Goal: Transaction & Acquisition: Purchase product/service

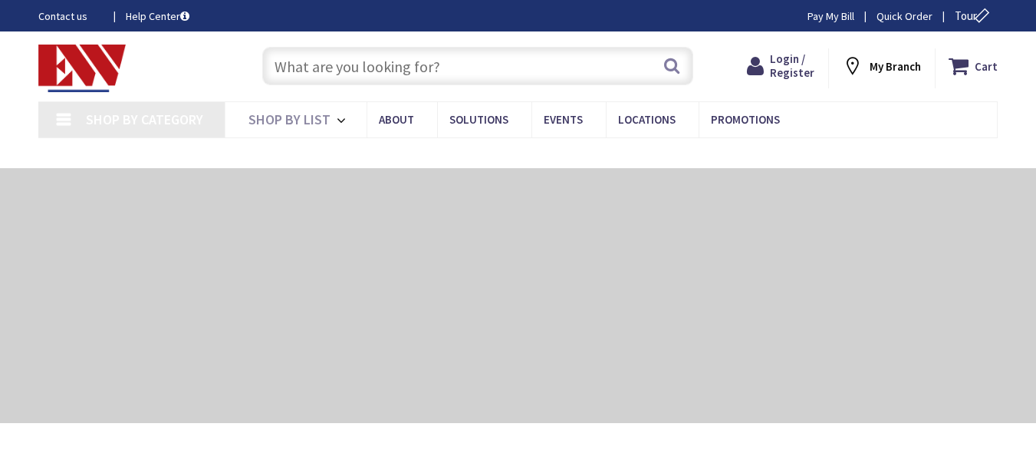
type input "[GEOGRAPHIC_DATA], [GEOGRAPHIC_DATA]"
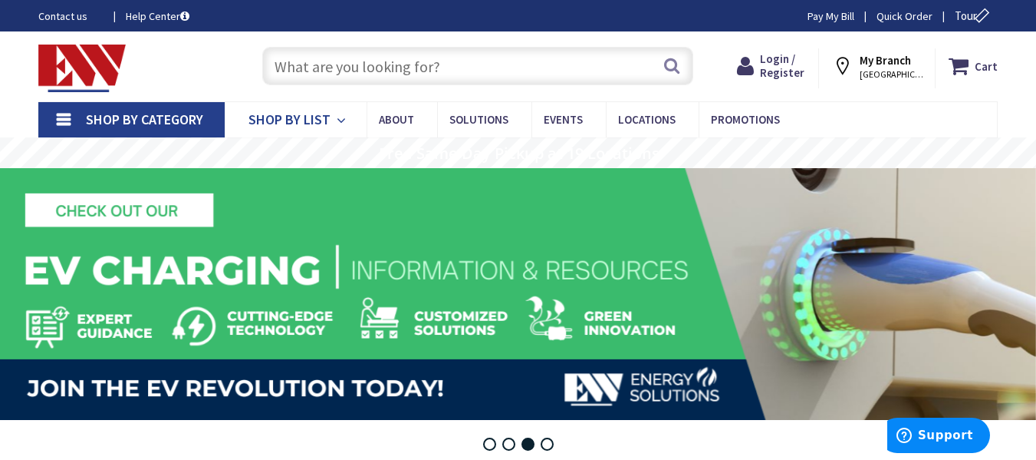
click at [342, 121] on icon at bounding box center [344, 121] width 15 height 34
click at [68, 118] on link "Shop By Category" at bounding box center [131, 119] width 186 height 35
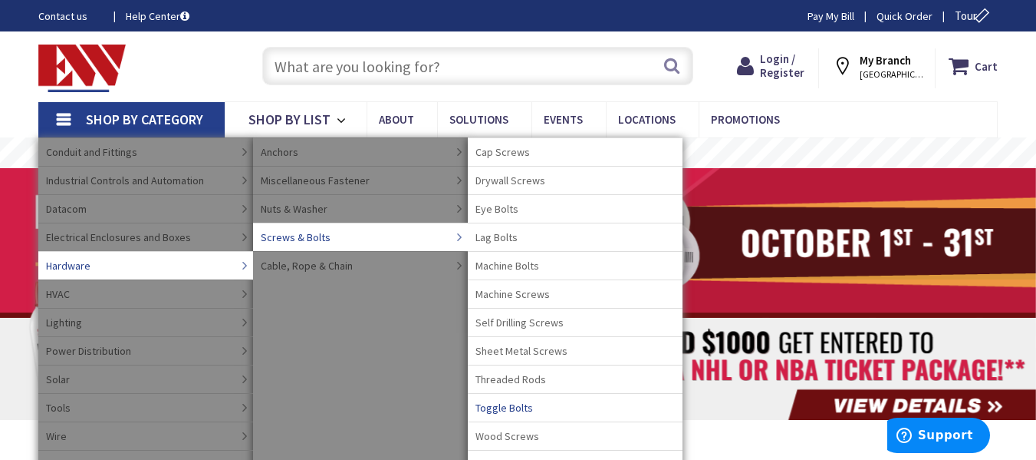
click at [525, 407] on span "Toggle Bolts" at bounding box center [505, 407] width 58 height 15
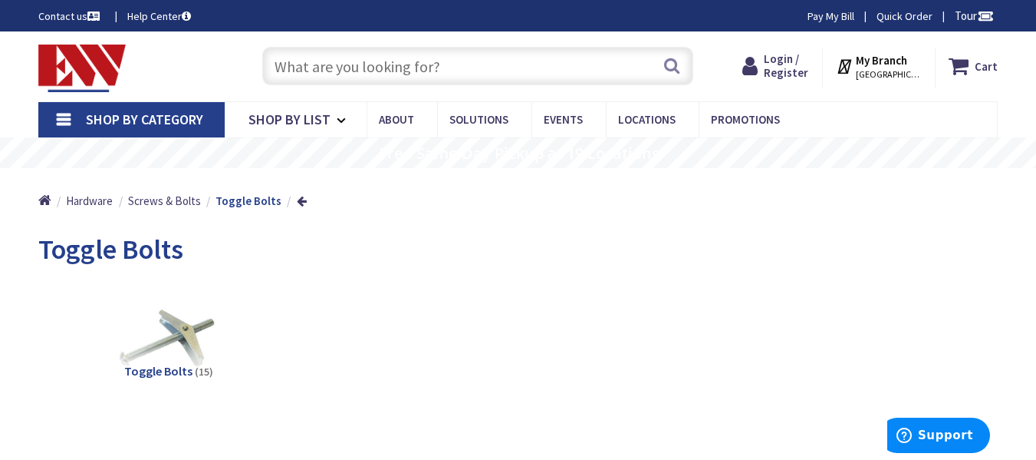
click at [175, 370] on span "Toggle Bolts" at bounding box center [158, 370] width 68 height 15
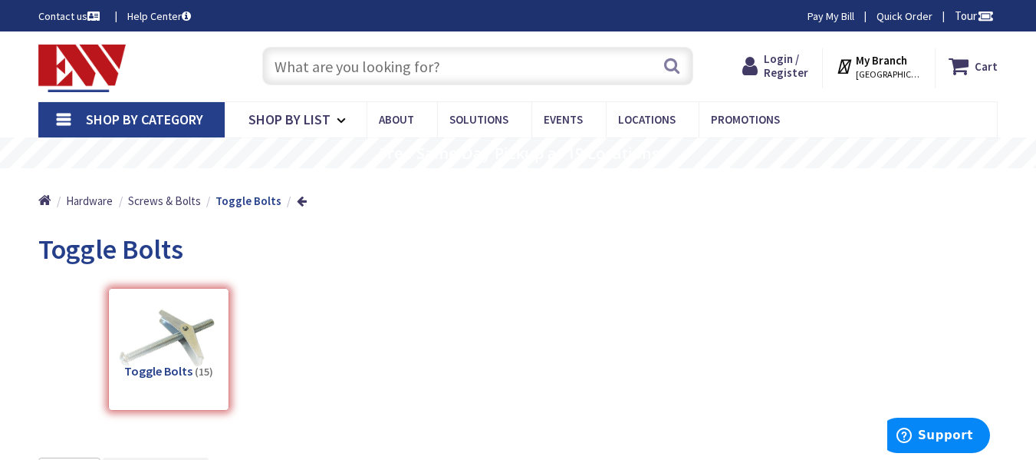
click at [98, 118] on span "Shop By Category" at bounding box center [144, 119] width 117 height 18
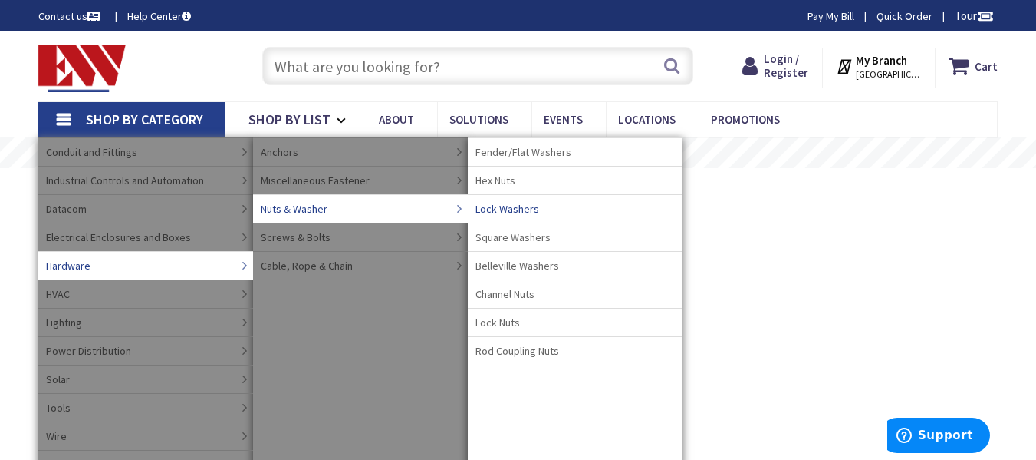
click at [547, 209] on link "Lock Washers" at bounding box center [575, 208] width 215 height 28
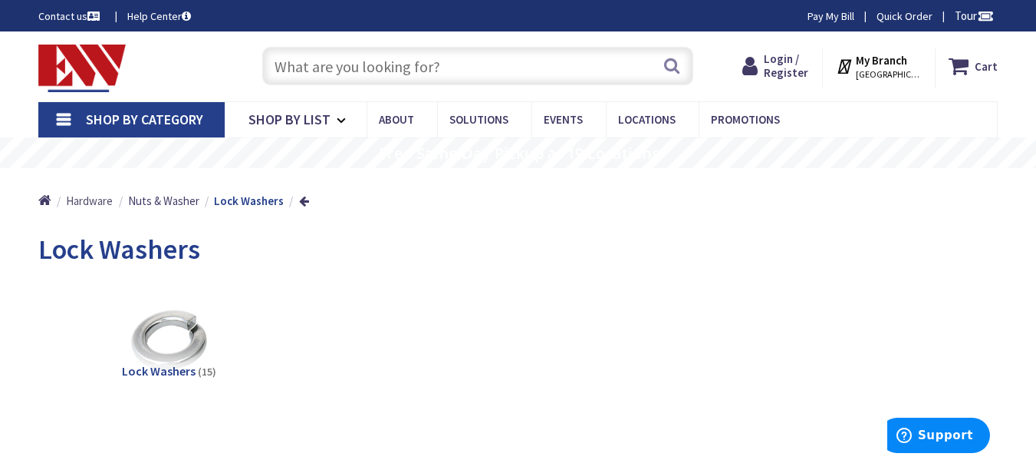
click at [101, 199] on span "Hardware" at bounding box center [89, 200] width 47 height 15
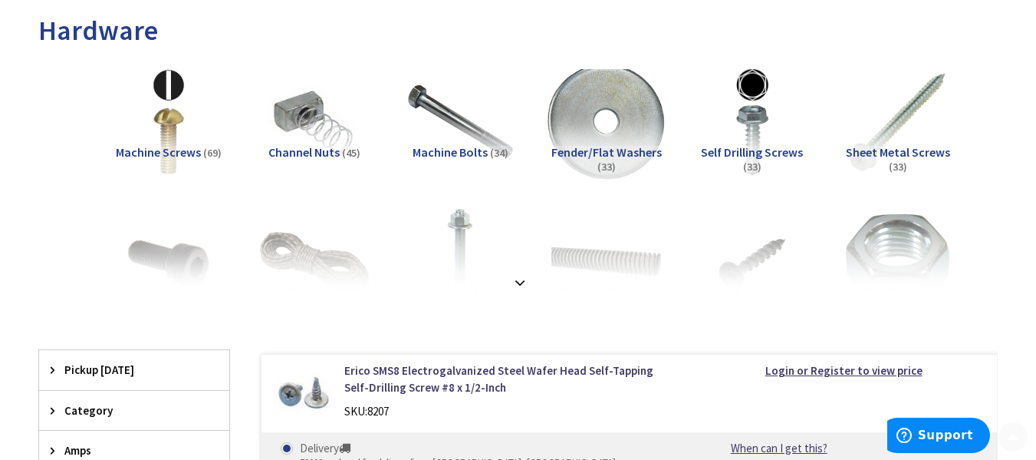
scroll to position [230, 0]
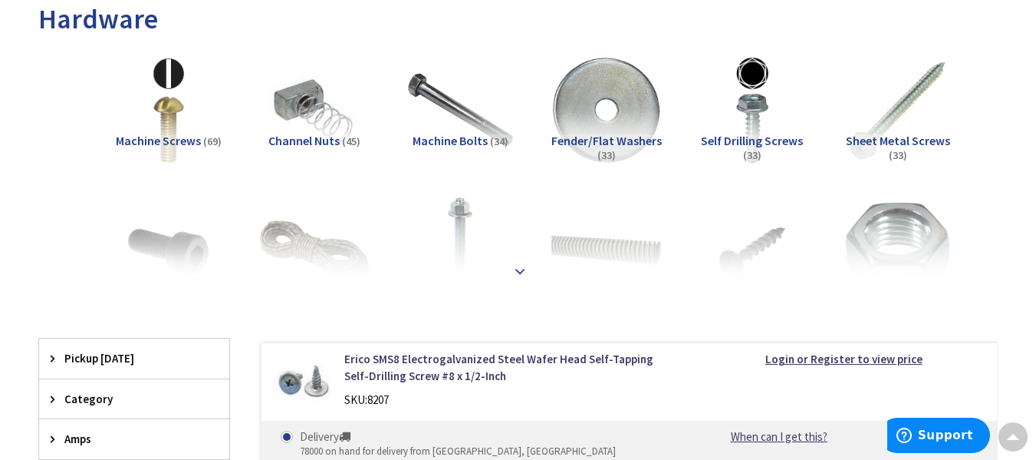
click at [514, 274] on div at bounding box center [518, 237] width 883 height 84
click at [527, 267] on strong at bounding box center [520, 270] width 18 height 17
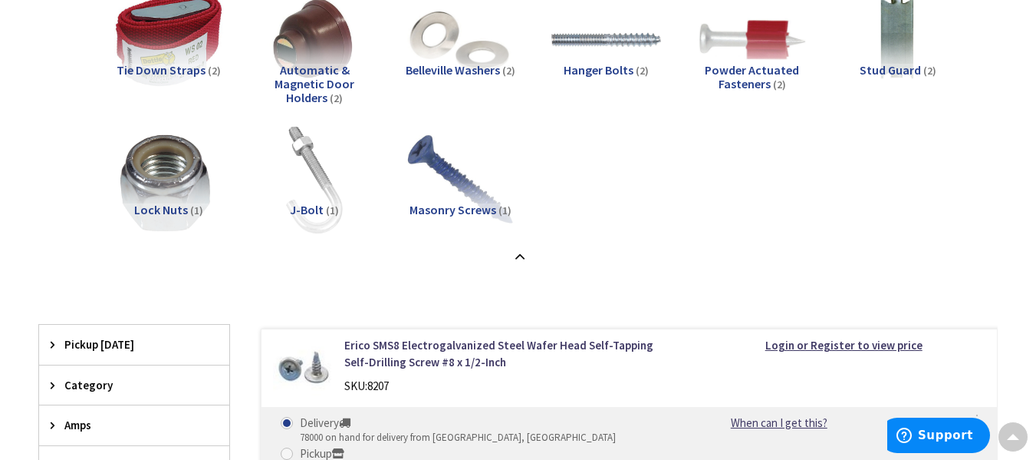
scroll to position [1151, 0]
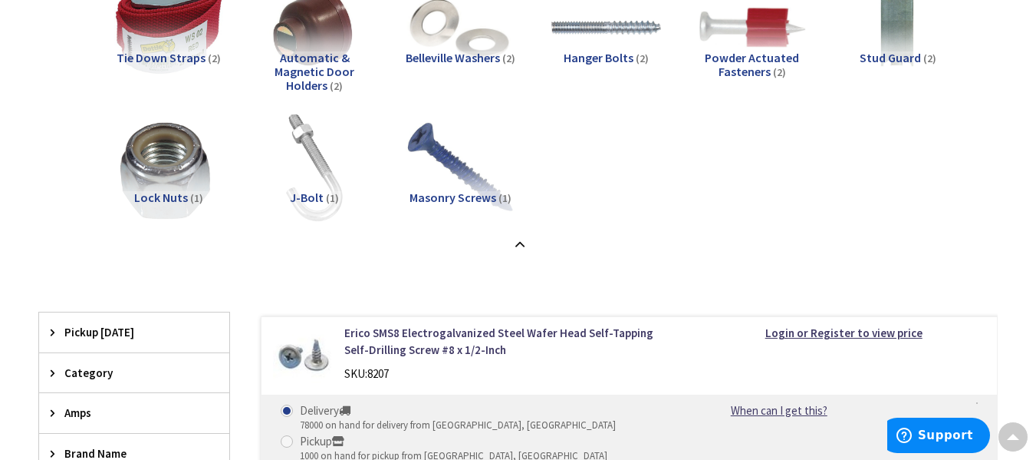
click at [187, 194] on h5 "Lock Nuts (1)" at bounding box center [168, 198] width 121 height 14
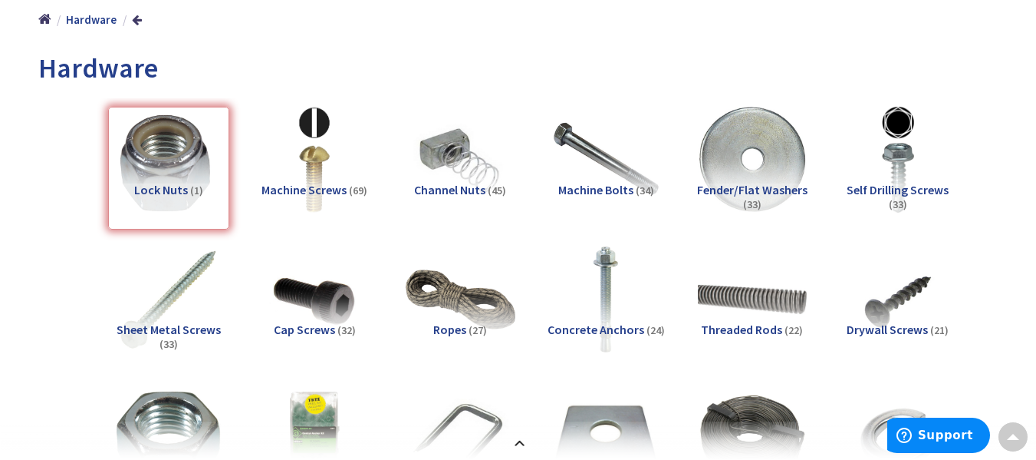
scroll to position [0, 0]
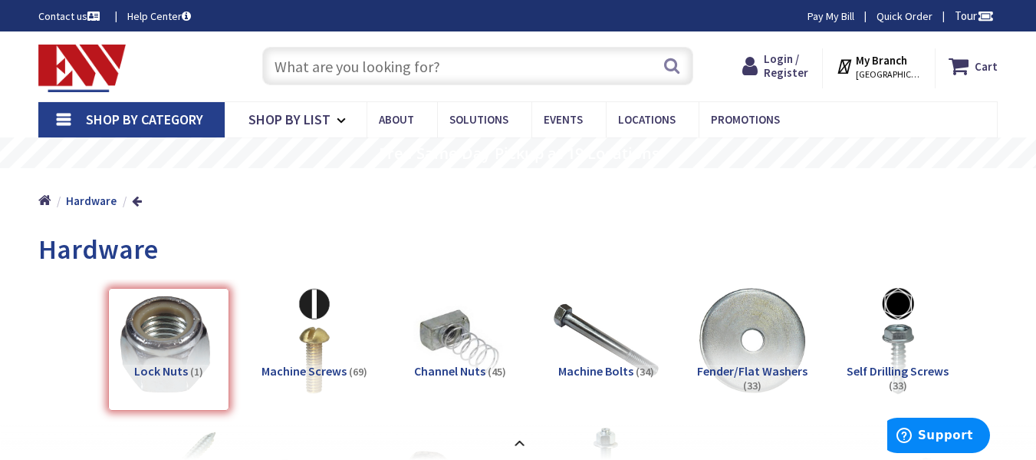
click at [58, 121] on link "Shop By Category" at bounding box center [131, 119] width 186 height 35
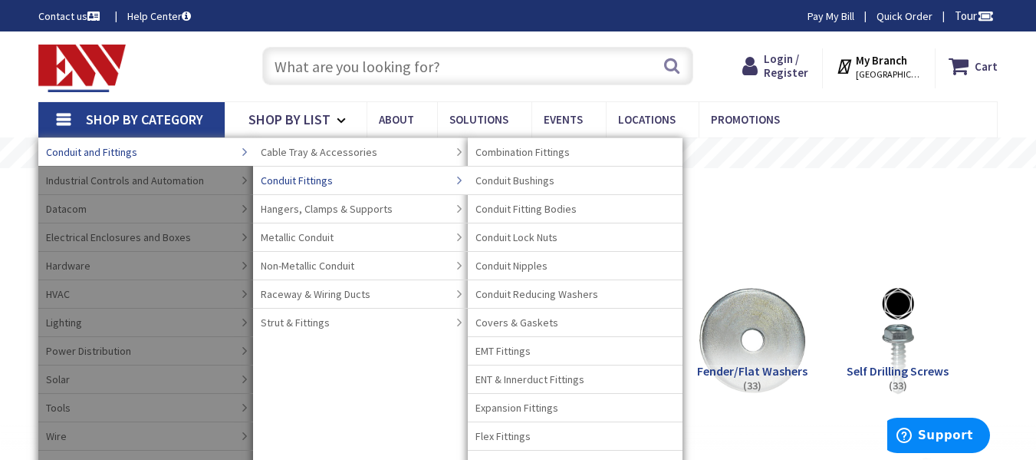
click at [337, 183] on link "Conduit Fittings" at bounding box center [360, 180] width 215 height 28
click at [302, 180] on span "Conduit Fittings" at bounding box center [297, 180] width 72 height 15
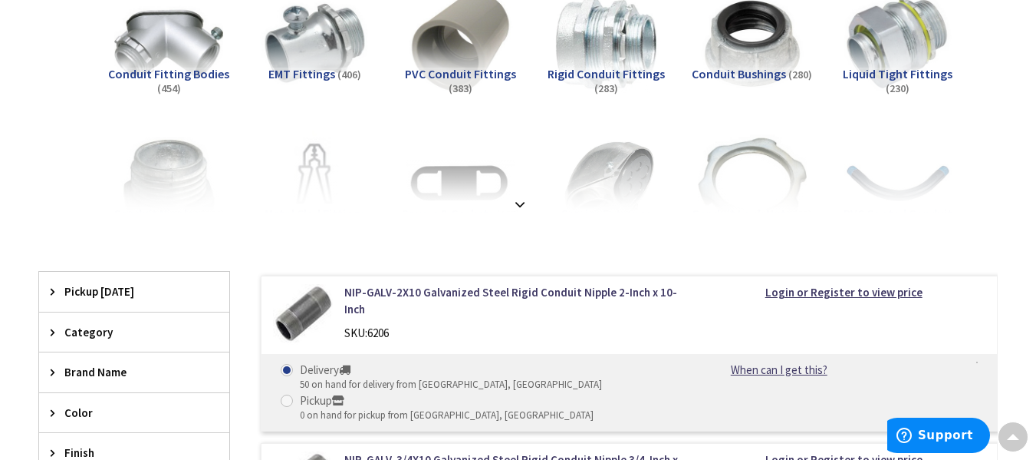
scroll to position [307, 0]
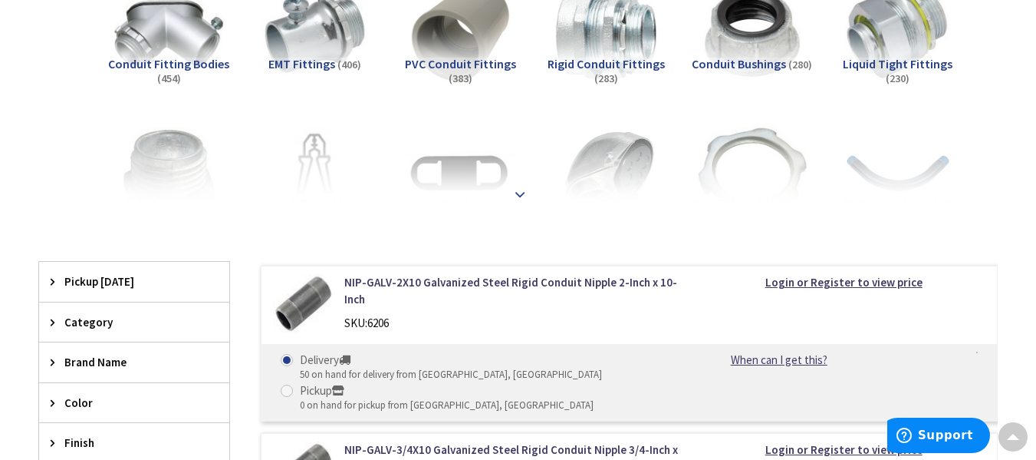
click at [766, 140] on div at bounding box center [518, 160] width 883 height 84
click at [511, 191] on strong at bounding box center [520, 194] width 18 height 17
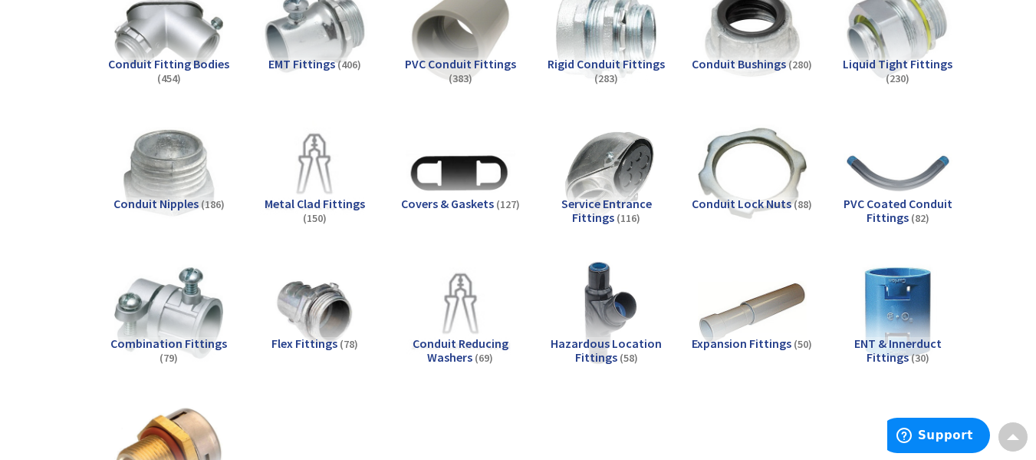
click at [773, 199] on span "Conduit Lock Nuts" at bounding box center [742, 203] width 100 height 15
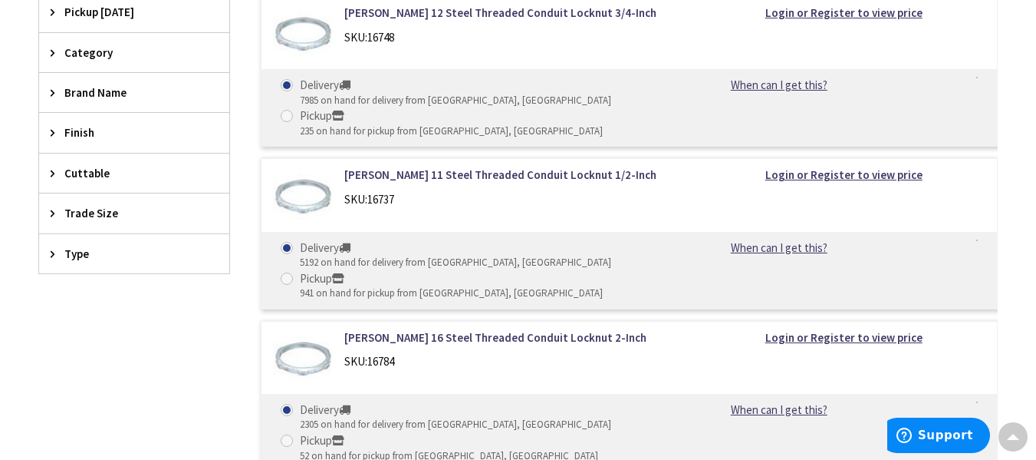
scroll to position [953, 0]
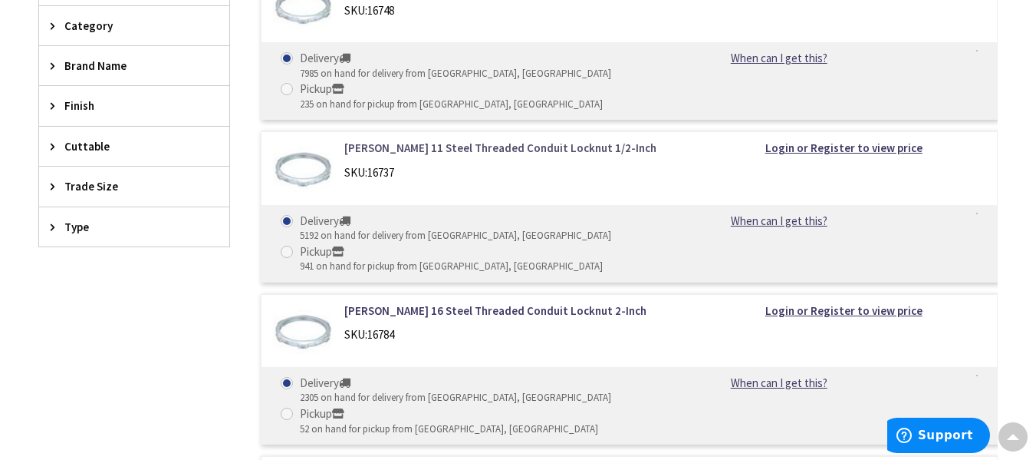
click at [575, 153] on link "[PERSON_NAME] 11 Steel Threaded Conduit Locknut 1/2-Inch" at bounding box center [511, 148] width 334 height 16
